Goal: Check status: Check status

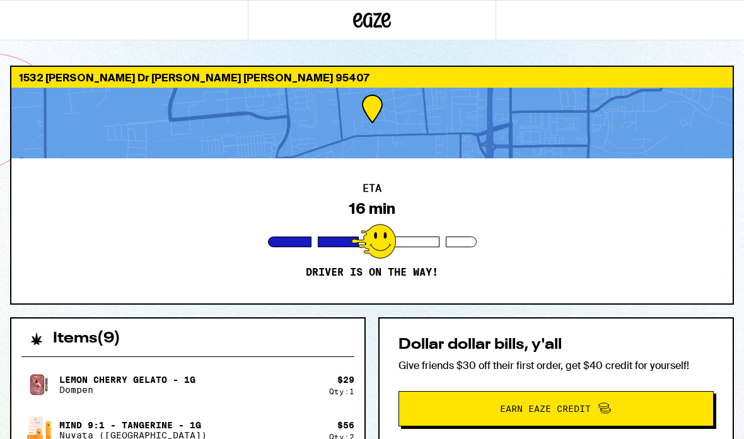
click at [434, 117] on div at bounding box center [371, 123] width 721 height 71
click at [389, 142] on div at bounding box center [371, 123] width 721 height 71
click at [394, 52] on div "1532 Gloria Dr Santa Rosa 95407 ETA 16 min Driver is on the way! Items ( 9 ) Le…" at bounding box center [372, 438] width 744 height 877
click at [73, 75] on div "1532 [PERSON_NAME] Dr [PERSON_NAME] [PERSON_NAME] 95407" at bounding box center [371, 77] width 721 height 21
click at [72, 74] on div "1532 [PERSON_NAME] Dr [PERSON_NAME] [PERSON_NAME] 95407" at bounding box center [371, 77] width 721 height 21
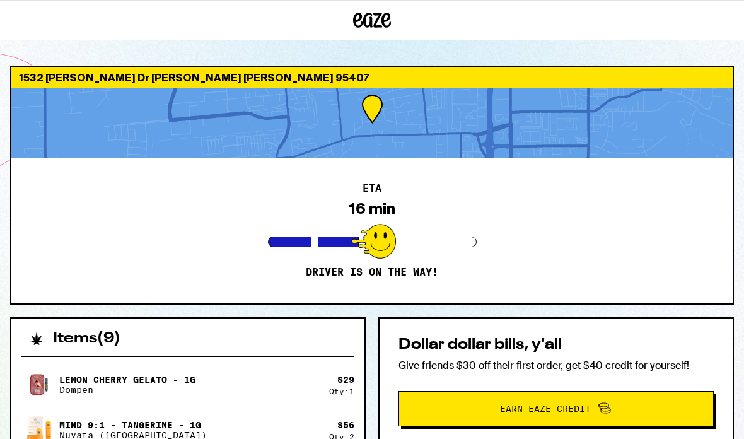
click at [350, 241] on div at bounding box center [338, 241] width 41 height 11
click at [384, 240] on div at bounding box center [373, 241] width 45 height 35
click at [377, 258] on div at bounding box center [373, 241] width 45 height 35
click at [410, 108] on div at bounding box center [371, 123] width 721 height 71
click at [378, 81] on div "1532 [PERSON_NAME] Dr [PERSON_NAME] [PERSON_NAME] 95407" at bounding box center [371, 77] width 721 height 21
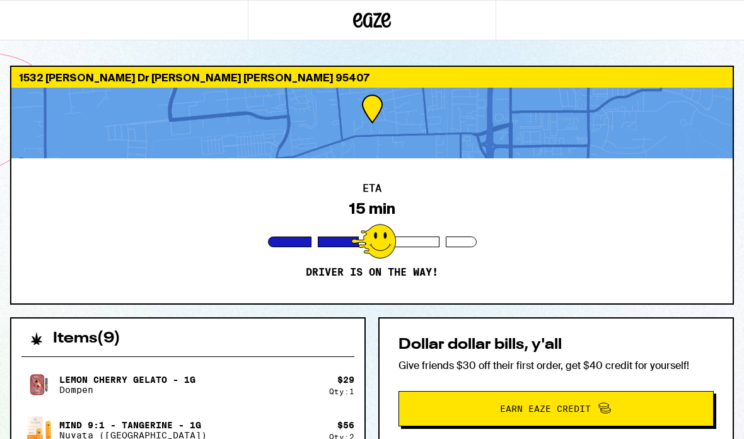
click at [381, 49] on div "1532 Gloria Dr Santa Rosa 95407 ETA 15 min Driver is on the way! Items ( 9 ) Le…" at bounding box center [372, 438] width 744 height 877
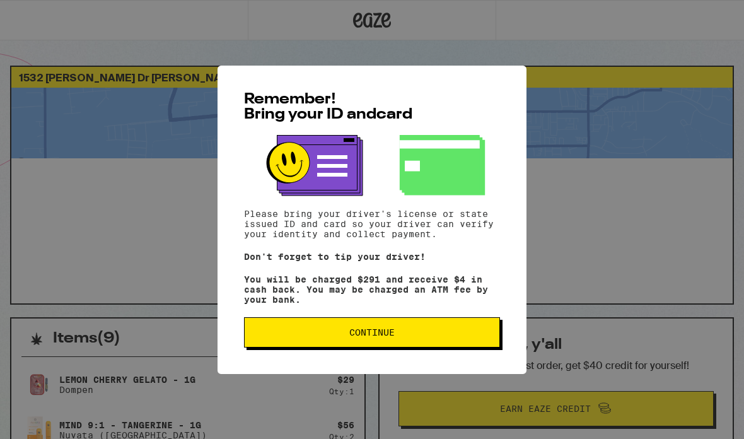
click at [458, 334] on span "Continue" at bounding box center [372, 332] width 234 height 9
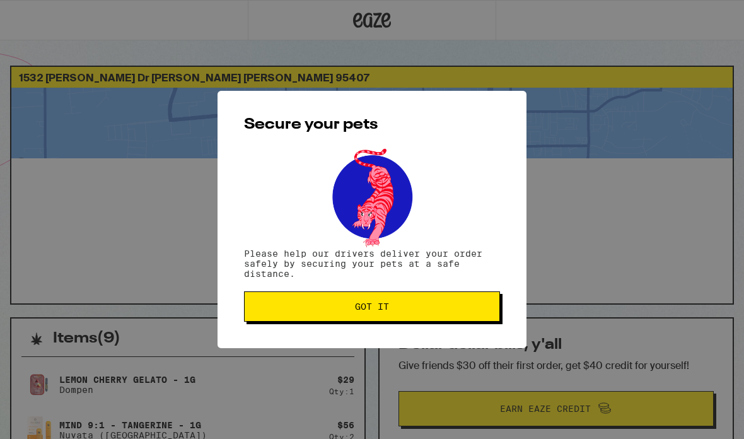
click at [462, 311] on span "Got it" at bounding box center [372, 306] width 234 height 9
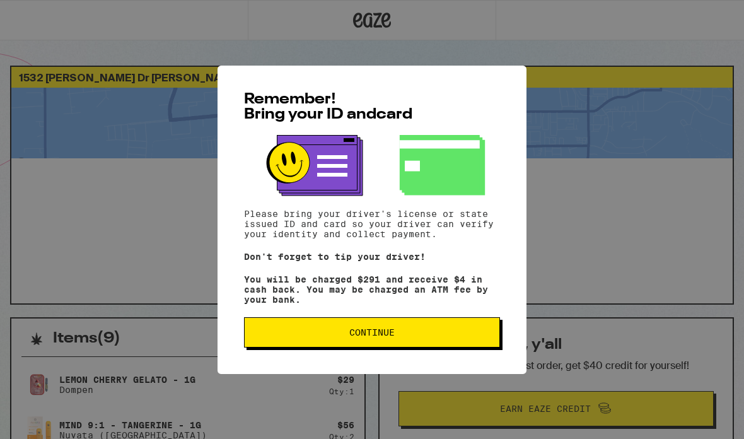
click at [463, 337] on span "Continue" at bounding box center [372, 332] width 234 height 9
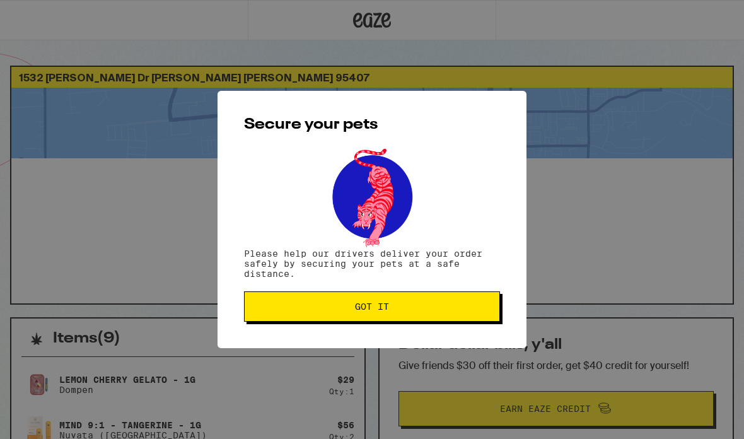
click at [473, 301] on button "Got it" at bounding box center [372, 306] width 256 height 30
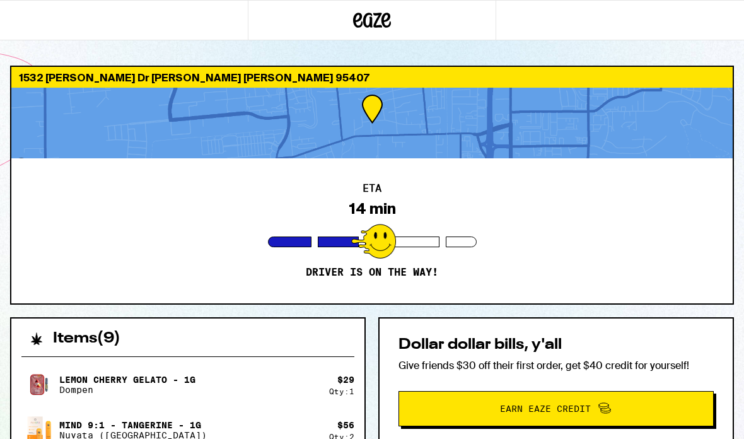
click at [380, 112] on div at bounding box center [371, 123] width 721 height 71
click at [560, 144] on div at bounding box center [371, 123] width 721 height 71
click at [375, 239] on div at bounding box center [373, 241] width 45 height 35
click at [493, 112] on div at bounding box center [371, 123] width 721 height 71
click at [391, 205] on div "8 min" at bounding box center [372, 209] width 40 height 18
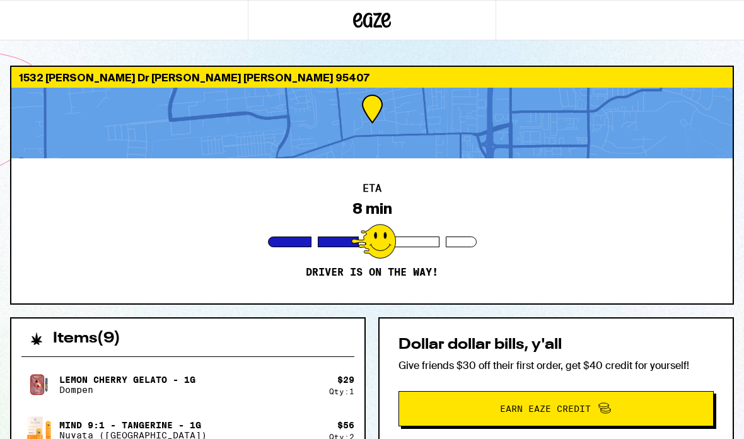
click at [384, 266] on p "Driver is on the way!" at bounding box center [372, 272] width 132 height 13
click at [391, 135] on div at bounding box center [371, 123] width 721 height 71
click at [374, 104] on div at bounding box center [371, 123] width 721 height 71
click at [370, 137] on div at bounding box center [371, 123] width 721 height 71
click at [379, 157] on div at bounding box center [371, 123] width 721 height 71
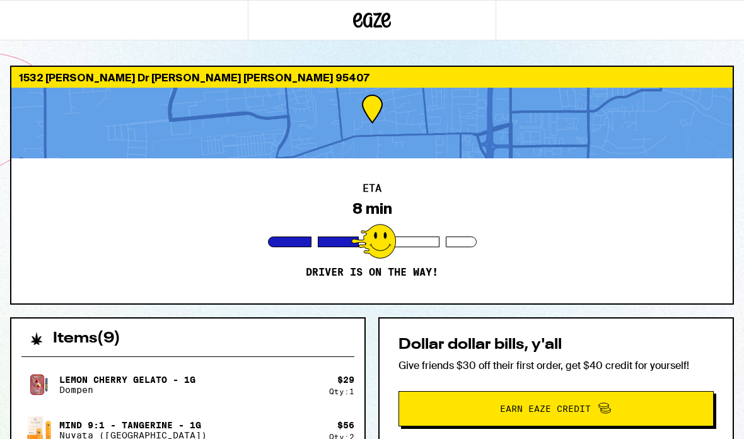
click at [388, 193] on div "ETA 8 min Driver is on the way!" at bounding box center [371, 230] width 721 height 145
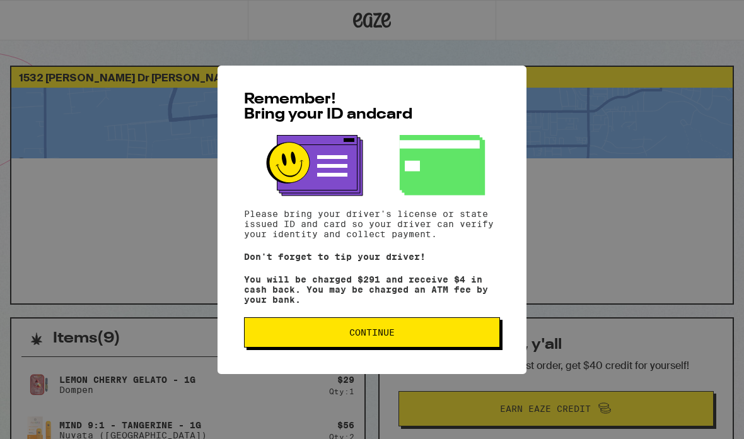
click at [430, 328] on button "Continue" at bounding box center [372, 332] width 256 height 30
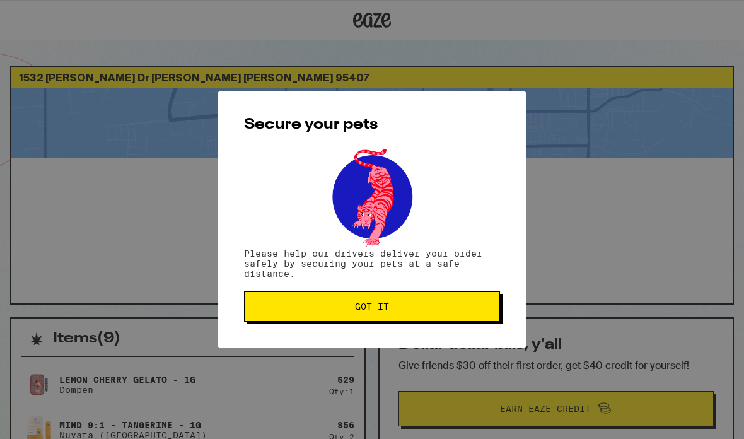
click at [469, 321] on button "Got it" at bounding box center [372, 306] width 256 height 30
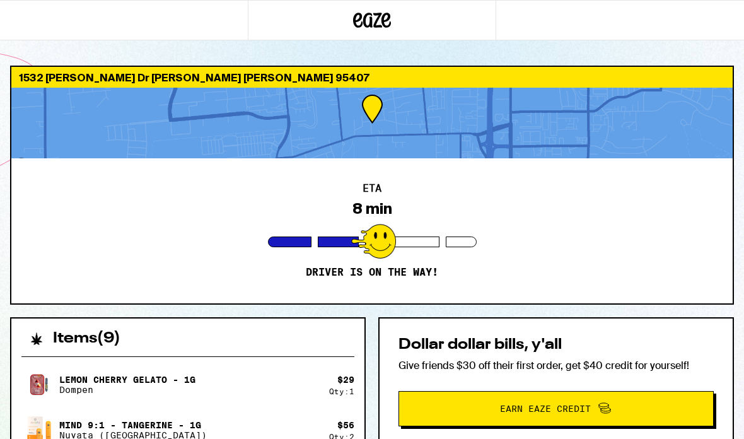
click at [381, 212] on div "8 min" at bounding box center [372, 209] width 40 height 18
click at [381, 88] on div at bounding box center [371, 123] width 721 height 71
click at [383, 53] on div "1532 [PERSON_NAME] Dr [PERSON_NAME] [PERSON_NAME] 95407 ETA 8 min Driver is on …" at bounding box center [372, 438] width 744 height 877
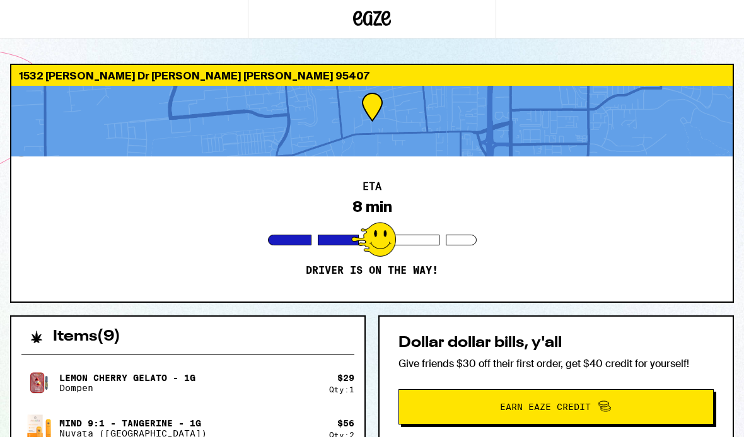
click at [385, 66] on div "1532 Gloria Dr Santa Rosa 95407 ETA 8 min Driver is on the way!" at bounding box center [372, 185] width 724 height 239
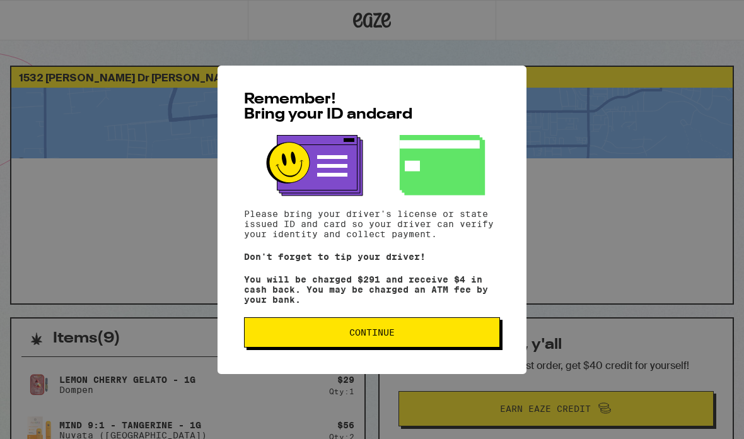
click at [434, 345] on button "Continue" at bounding box center [372, 332] width 256 height 30
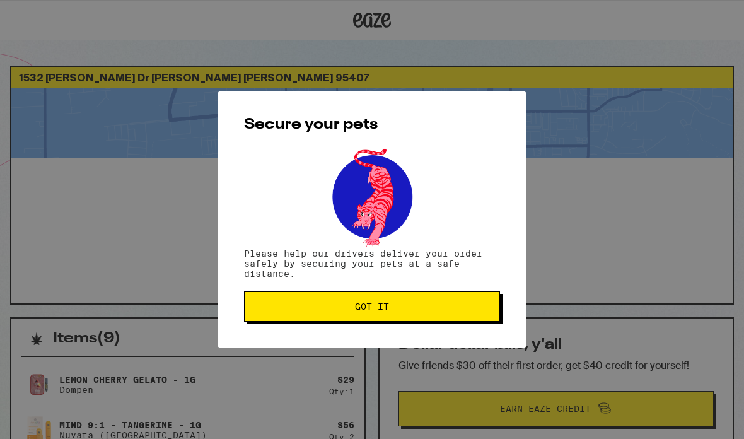
click at [476, 303] on button "Got it" at bounding box center [372, 306] width 256 height 30
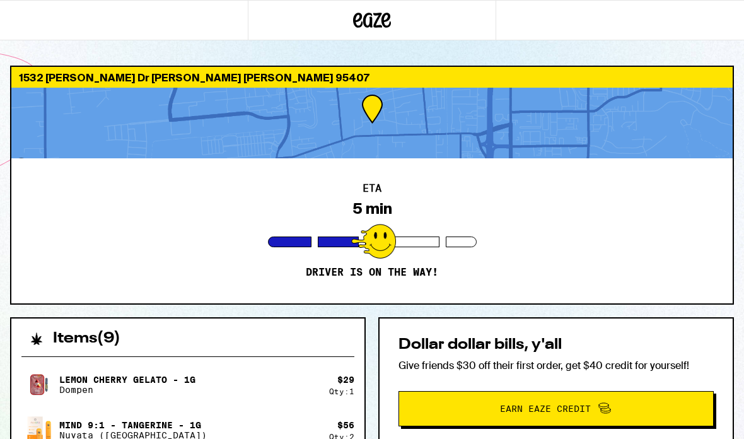
click at [366, 114] on div at bounding box center [371, 123] width 721 height 71
click at [394, 246] on div at bounding box center [373, 241] width 45 height 35
click at [357, 279] on div "ETA 5 min Driver is on the way!" at bounding box center [371, 230] width 721 height 145
click at [652, 296] on div "ETA 5 min Driver is on the way!" at bounding box center [371, 230] width 721 height 145
click at [652, 288] on div "ETA 5 min Driver is on the way!" at bounding box center [371, 230] width 721 height 145
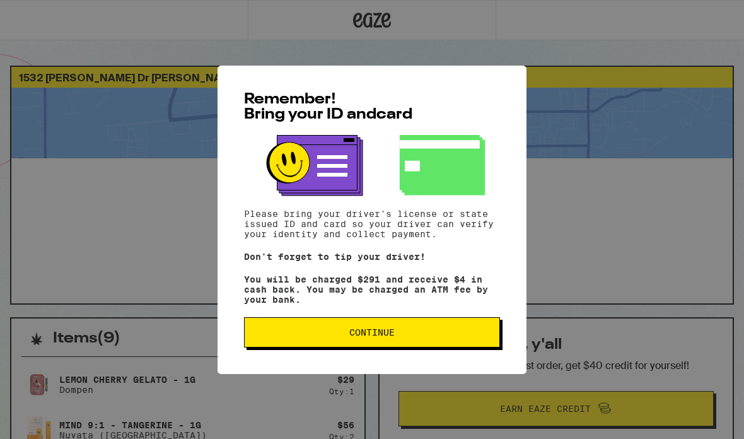
click at [444, 337] on span "Continue" at bounding box center [372, 332] width 234 height 9
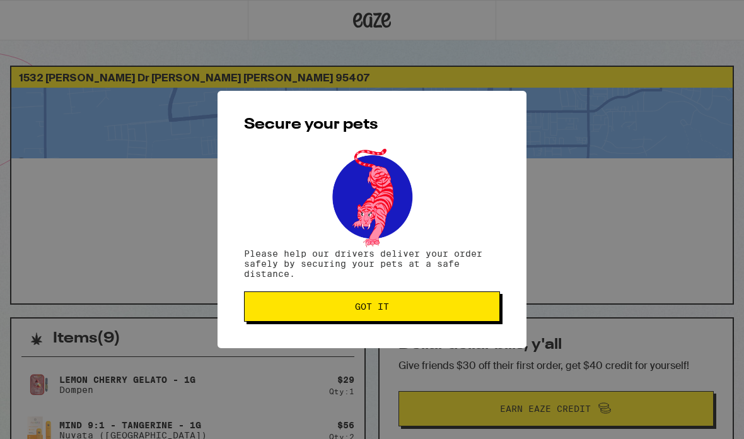
click at [441, 297] on button "Got it" at bounding box center [372, 306] width 256 height 30
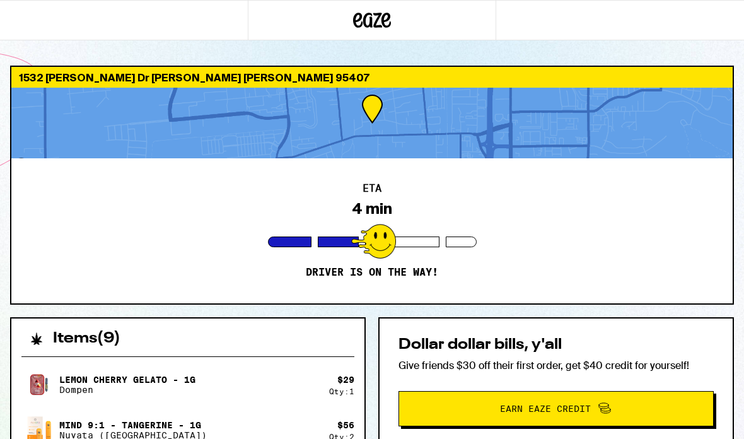
click at [383, 205] on div "4 min" at bounding box center [372, 209] width 40 height 18
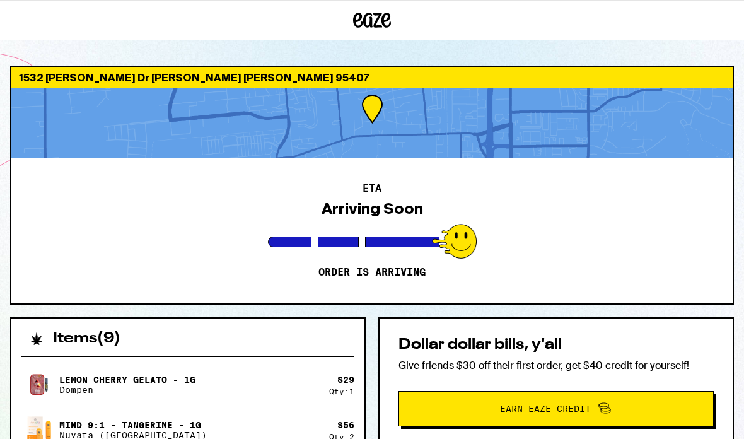
click at [388, 230] on div "ETA Arriving Soon Order is arriving" at bounding box center [371, 230] width 721 height 145
click at [390, 171] on div "ETA Arriving Soon Order is arriving" at bounding box center [371, 230] width 721 height 145
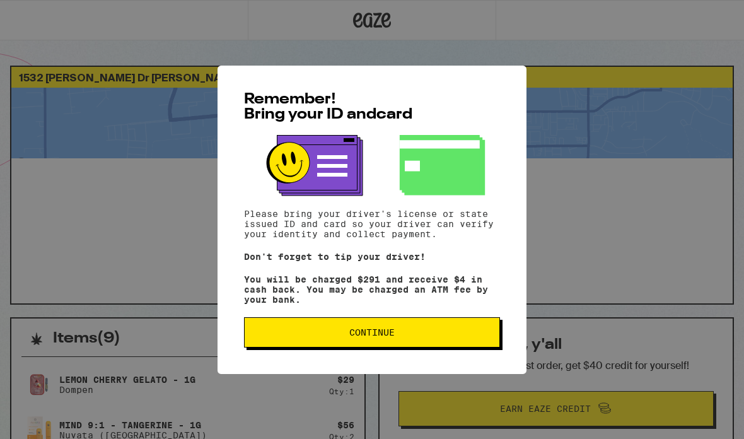
click at [361, 333] on span "Continue" at bounding box center [371, 332] width 45 height 9
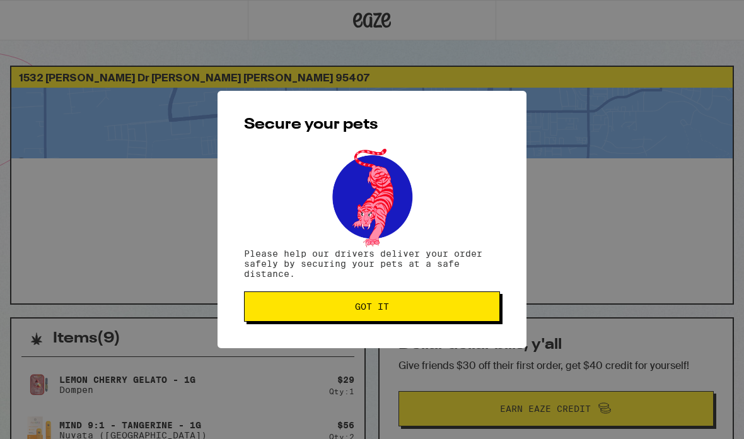
click at [421, 321] on button "Got it" at bounding box center [372, 306] width 256 height 30
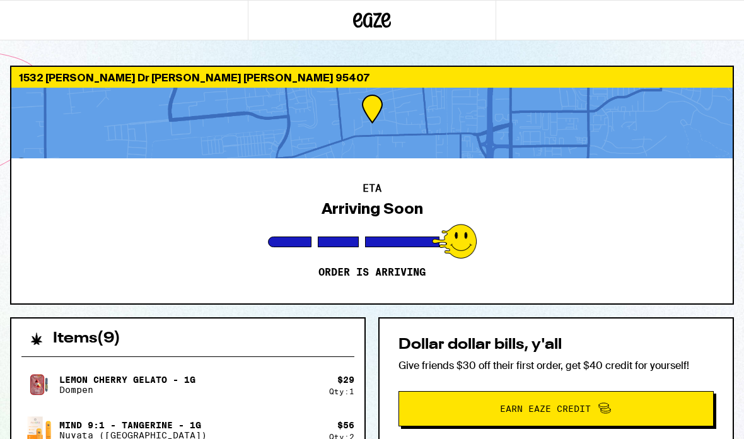
click at [400, 198] on div "ETA Arriving Soon Order is arriving" at bounding box center [371, 230] width 721 height 145
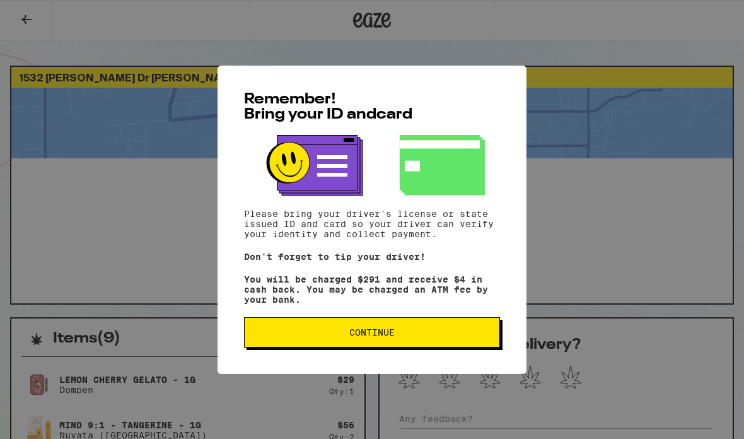
click at [409, 335] on span "Continue" at bounding box center [372, 332] width 234 height 9
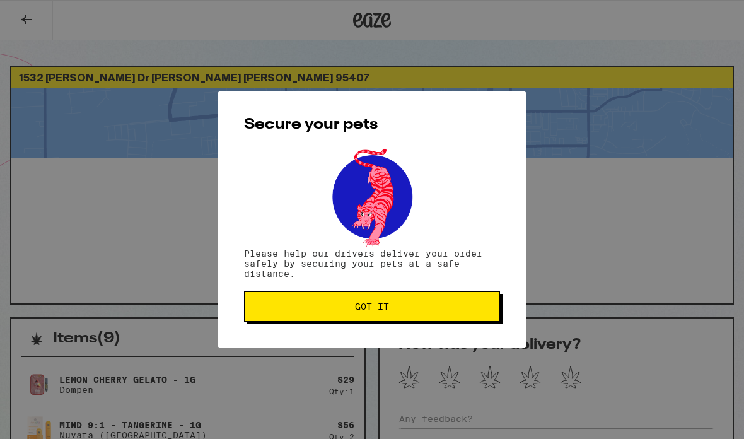
click at [453, 301] on button "Got it" at bounding box center [372, 306] width 256 height 30
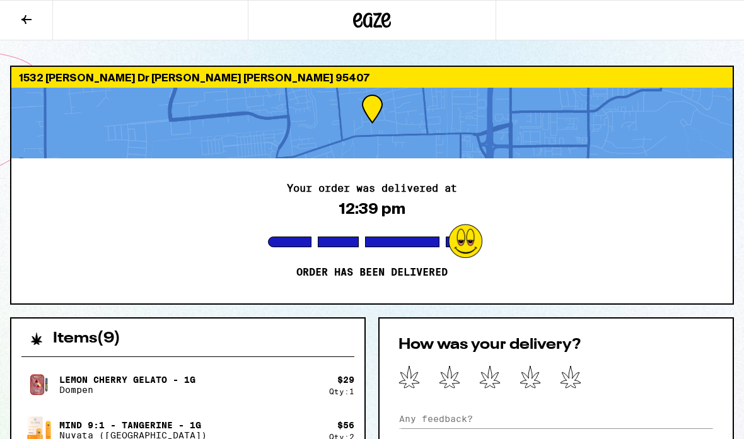
click at [500, 158] on div at bounding box center [371, 123] width 721 height 71
click at [500, 157] on div at bounding box center [371, 123] width 721 height 71
